Goal: Task Accomplishment & Management: Manage account settings

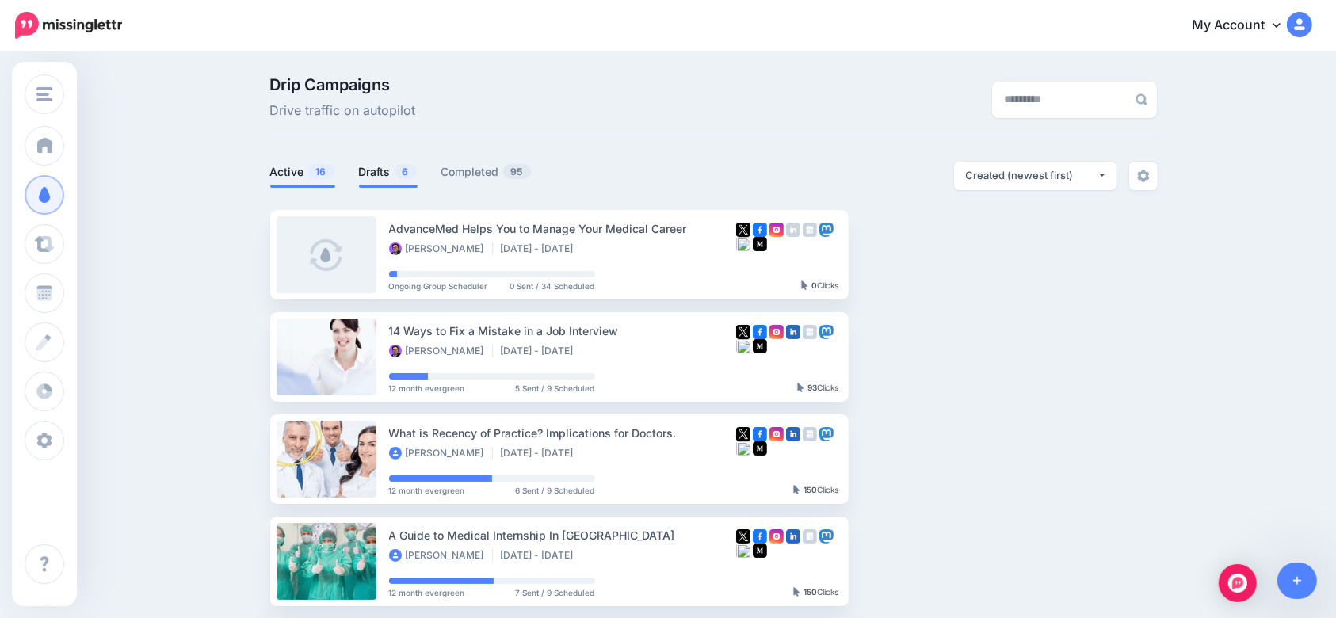
click at [379, 176] on link "Drafts 6" at bounding box center [388, 171] width 59 height 19
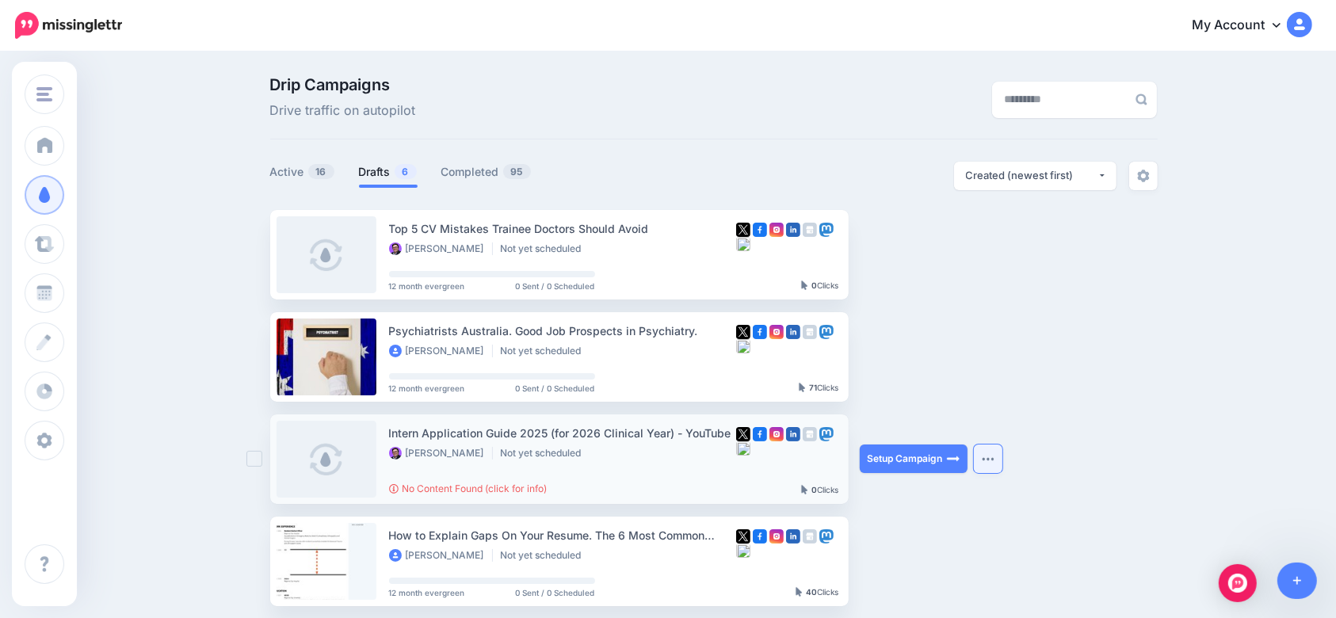
click at [1001, 466] on button "button" at bounding box center [988, 459] width 29 height 29
click at [1194, 430] on div "Drip Campaigns Drive traffic on autopilot Active 16 6 95" at bounding box center [668, 485] width 1336 height 865
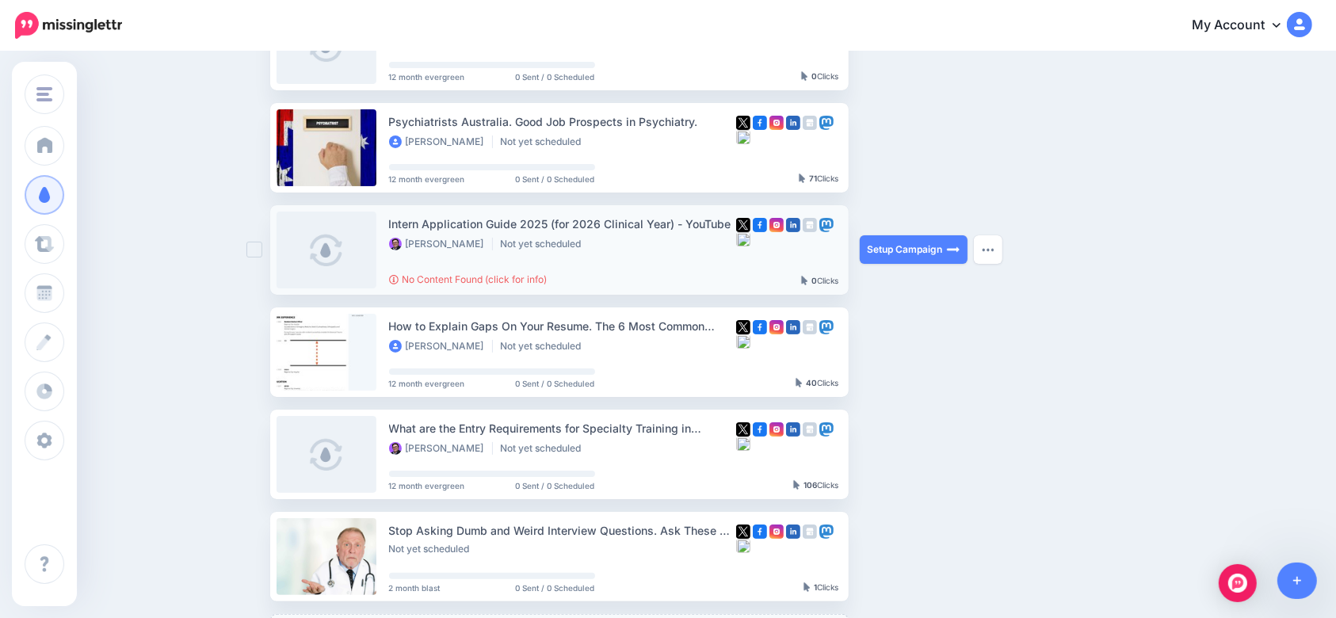
scroll to position [210, 0]
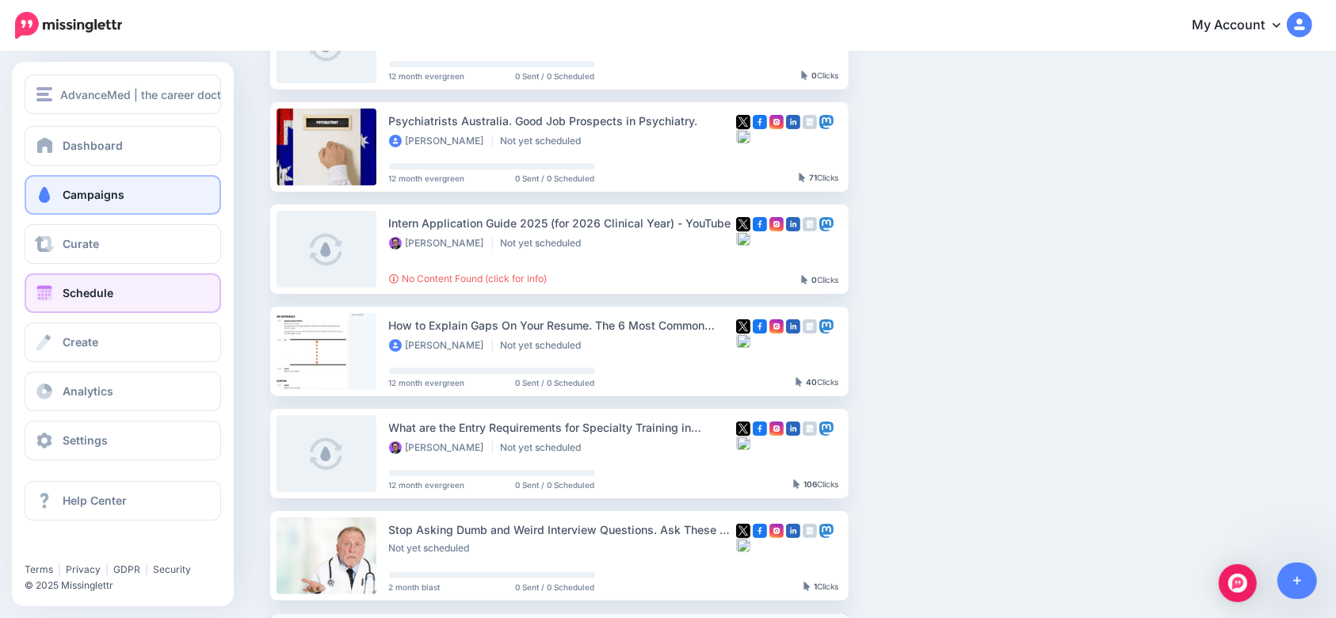
click at [50, 296] on span at bounding box center [44, 293] width 21 height 16
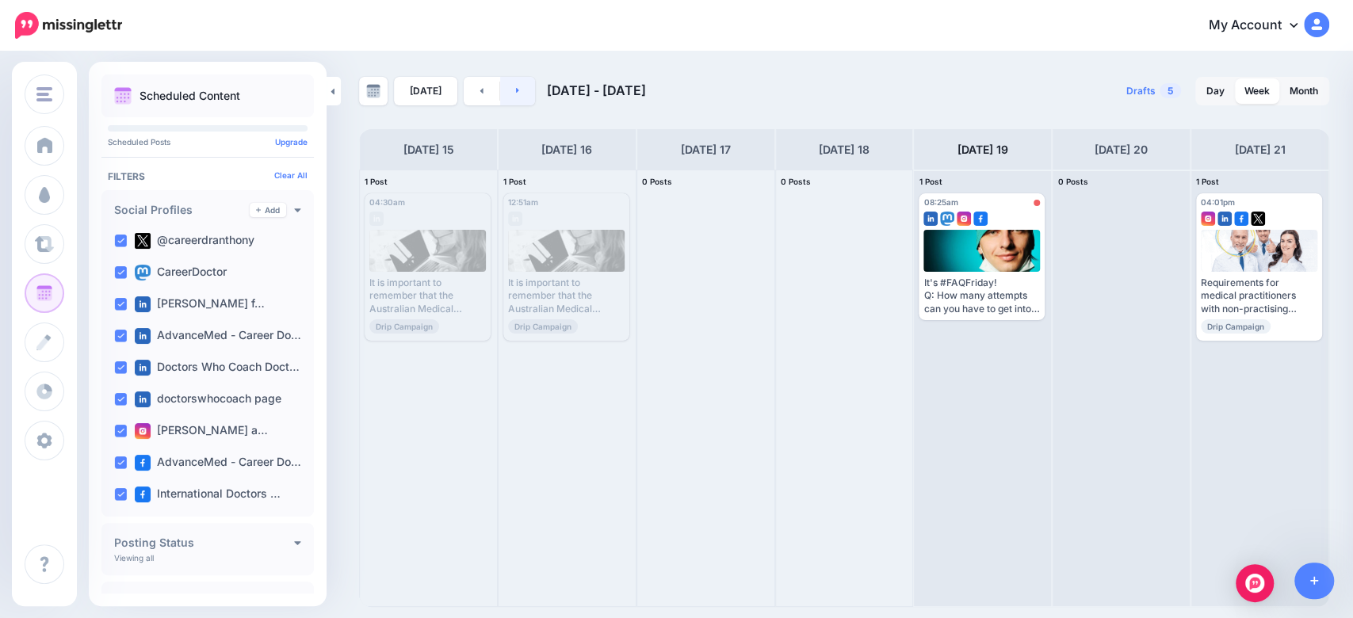
click at [507, 92] on link at bounding box center [518, 91] width 36 height 29
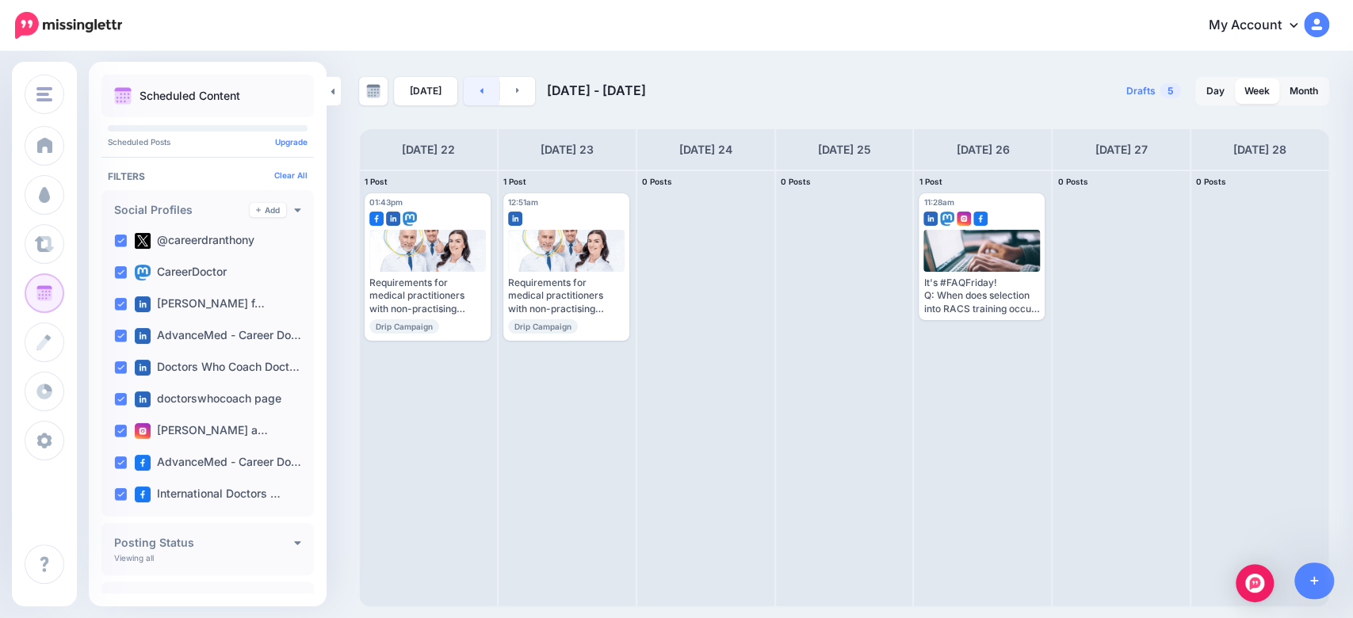
click at [480, 91] on icon at bounding box center [481, 91] width 3 height 6
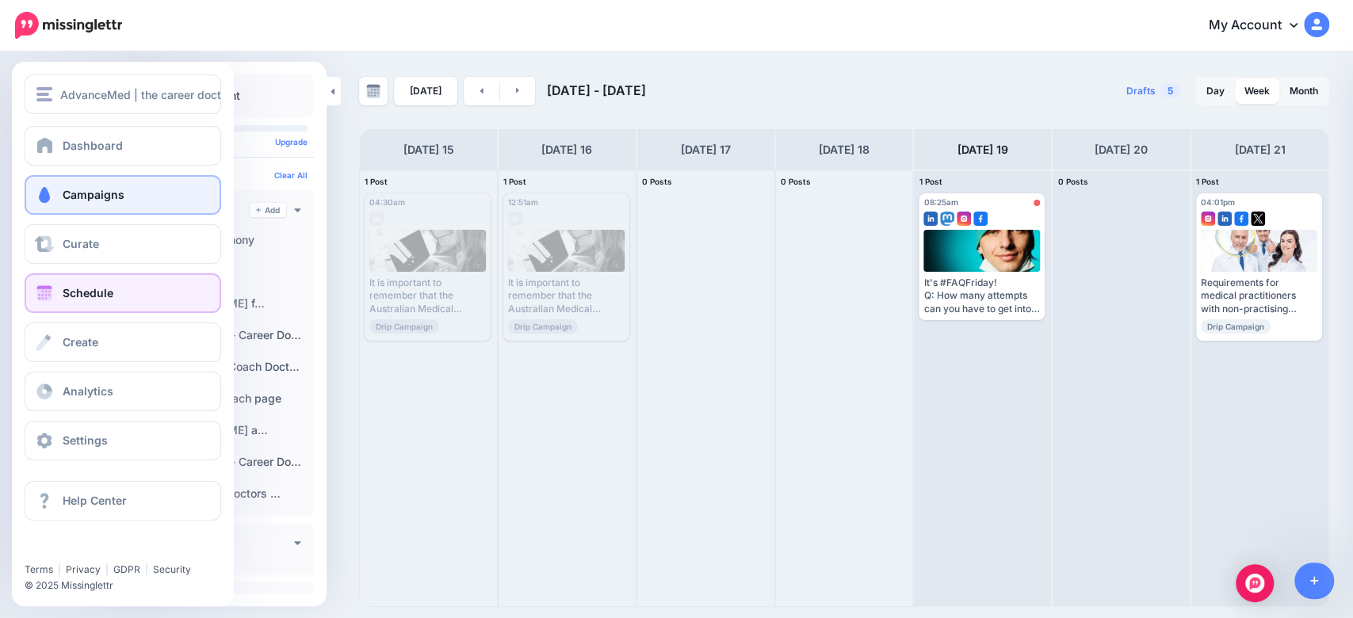
click at [79, 193] on span "Campaigns" at bounding box center [94, 194] width 62 height 13
